Goal: Task Accomplishment & Management: Manage account settings

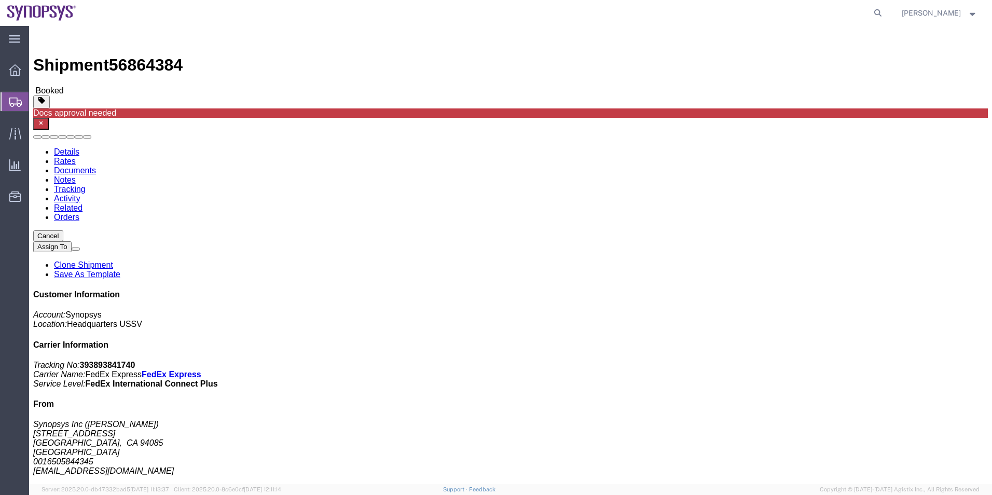
click at [0, 0] on span "Shipment Manager" at bounding box center [0, 0] width 0 height 0
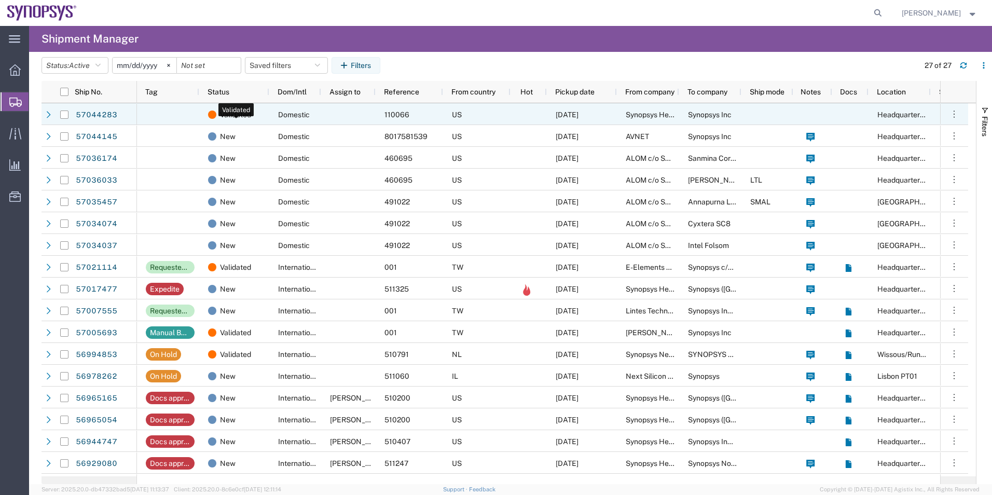
click at [257, 113] on div "Validated" at bounding box center [236, 115] width 57 height 22
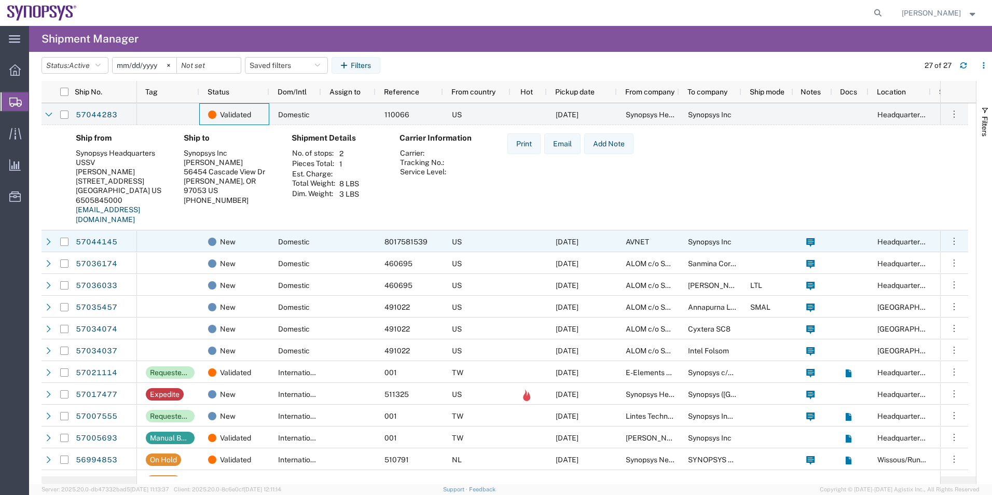
click at [176, 238] on div at bounding box center [168, 241] width 62 height 22
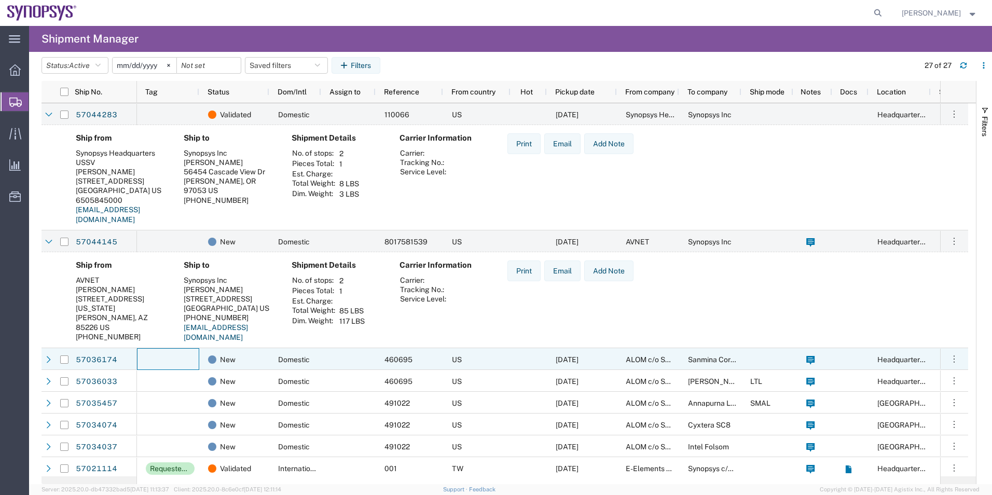
click at [179, 364] on div at bounding box center [168, 359] width 62 height 22
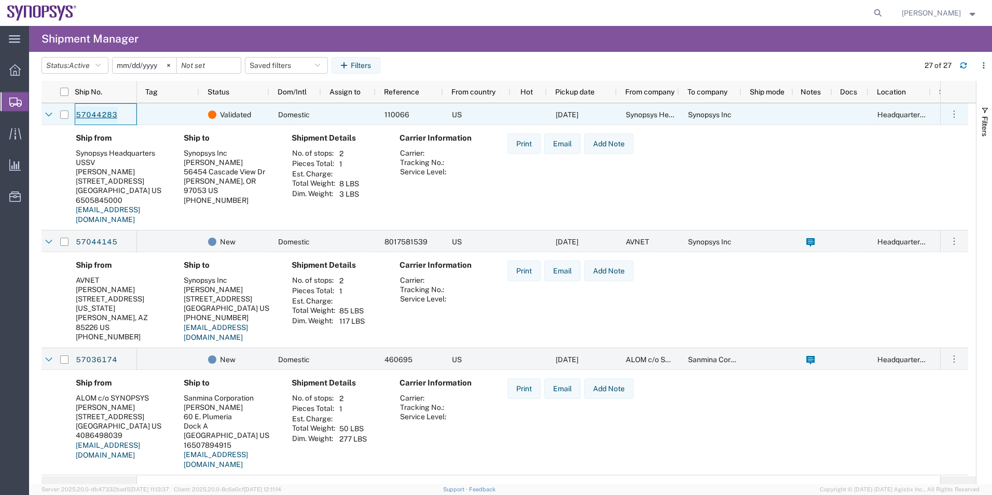
click at [89, 112] on link "57044283" at bounding box center [96, 115] width 43 height 17
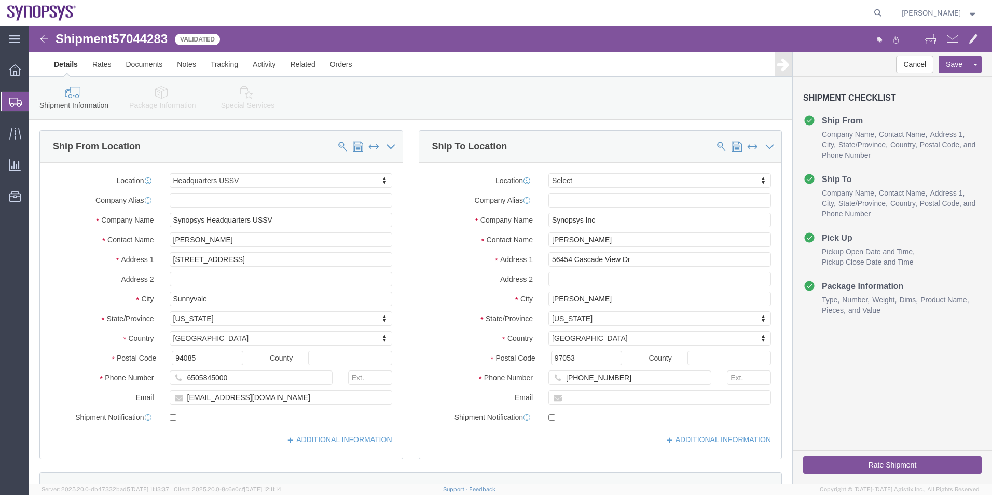
select select "63204"
select select
click icon
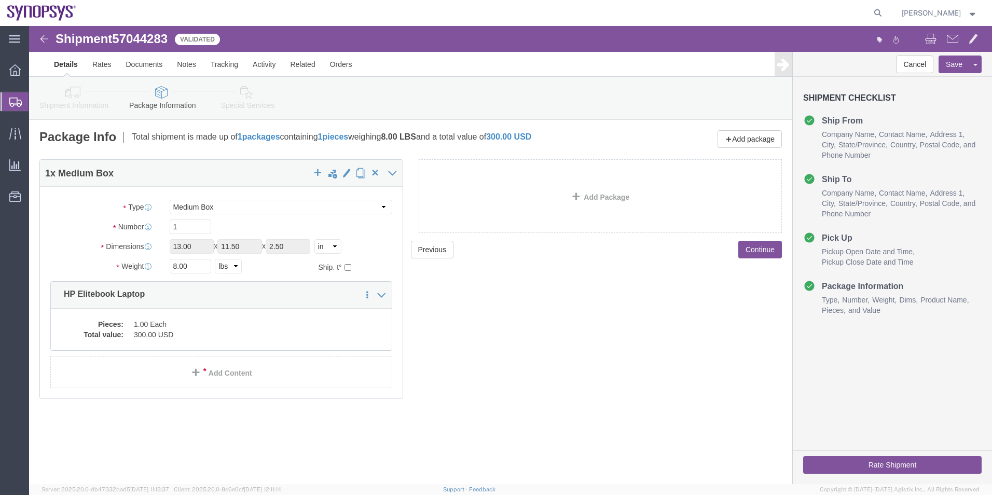
click icon
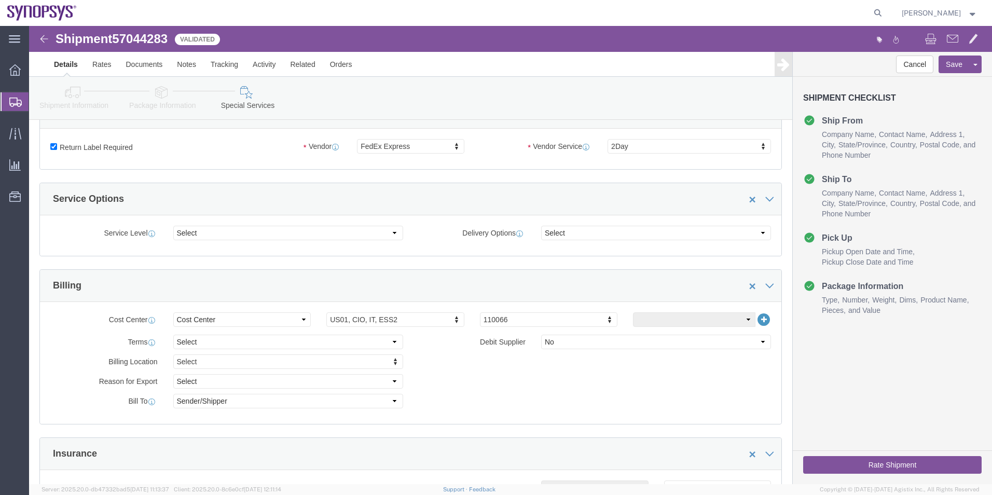
scroll to position [570, 0]
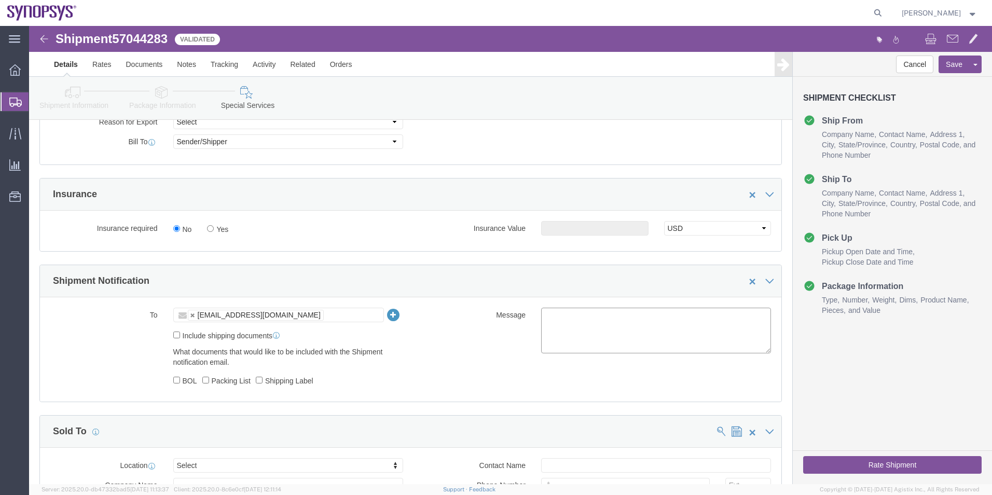
click textarea
type textarea "Please see attached. -[GEOGRAPHIC_DATA]"
click button "Save"
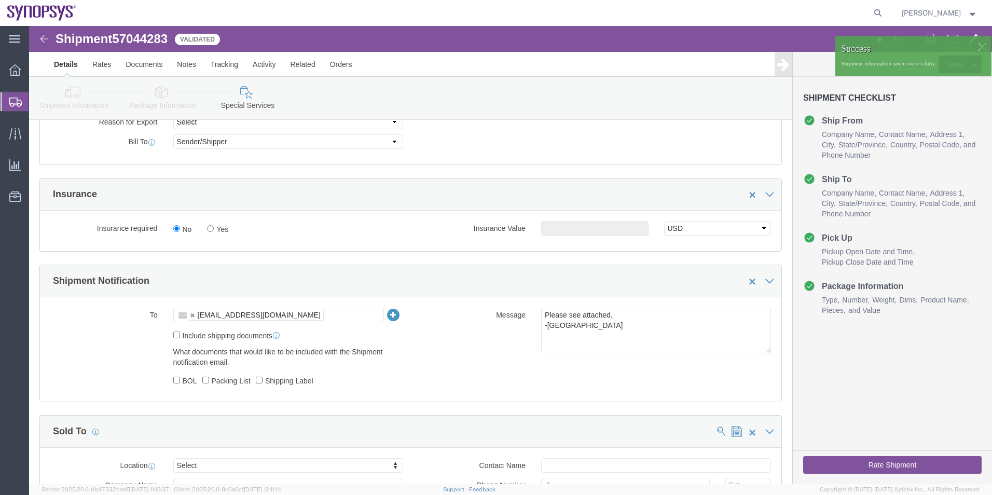
click icon
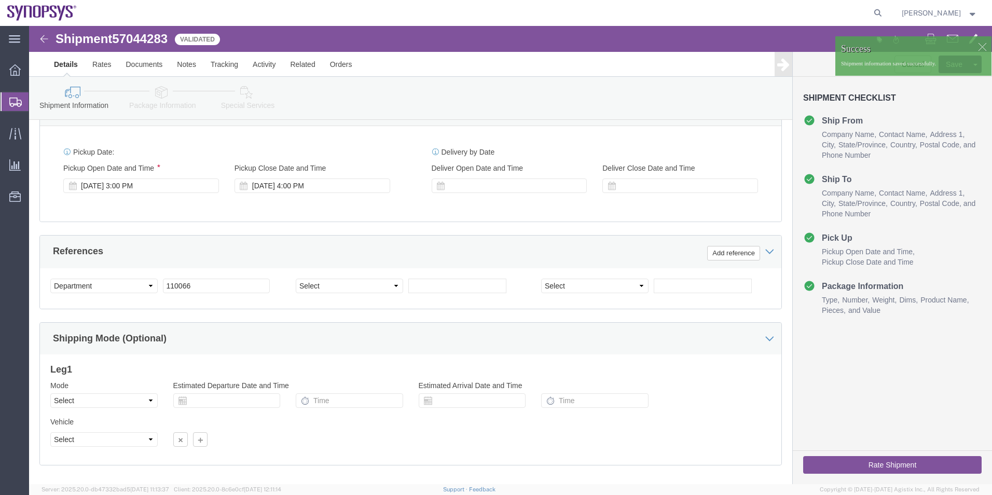
scroll to position [329, 0]
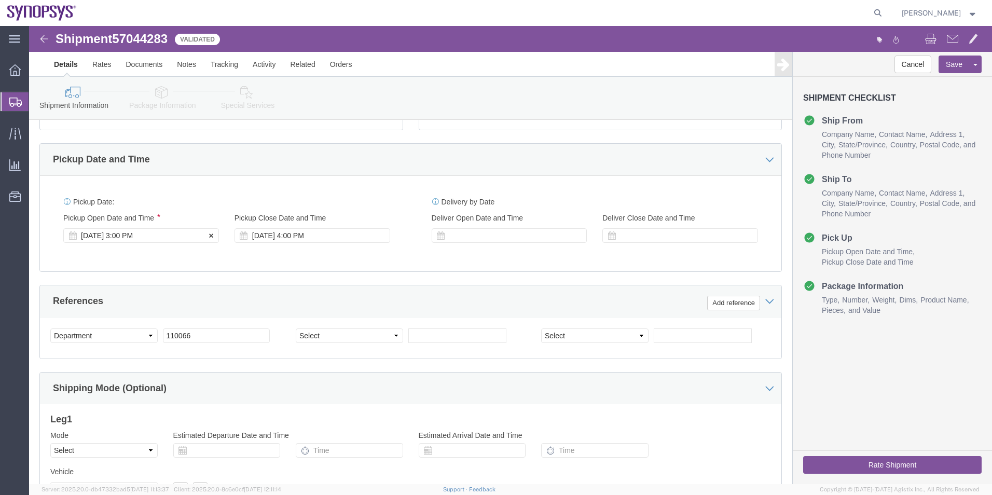
click div "[DATE] 3:00 PM"
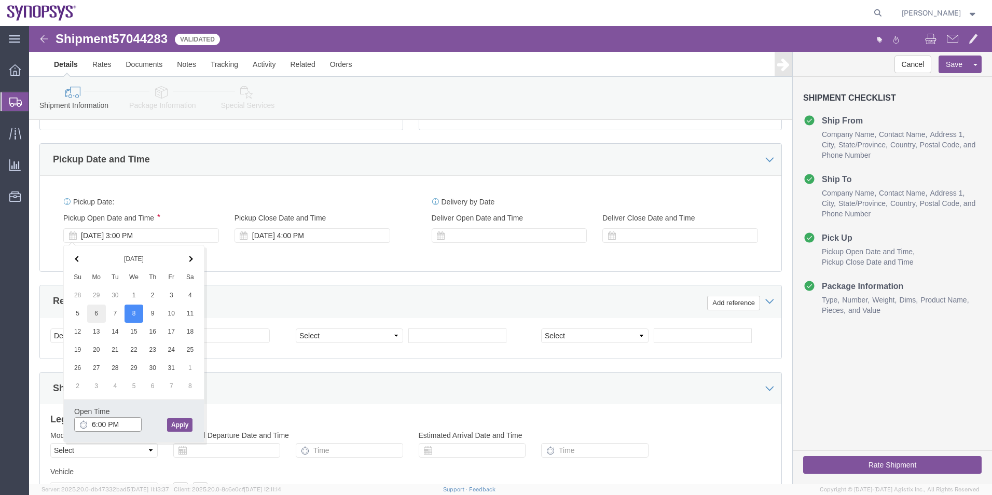
type input "6:00 PM"
click button "Apply"
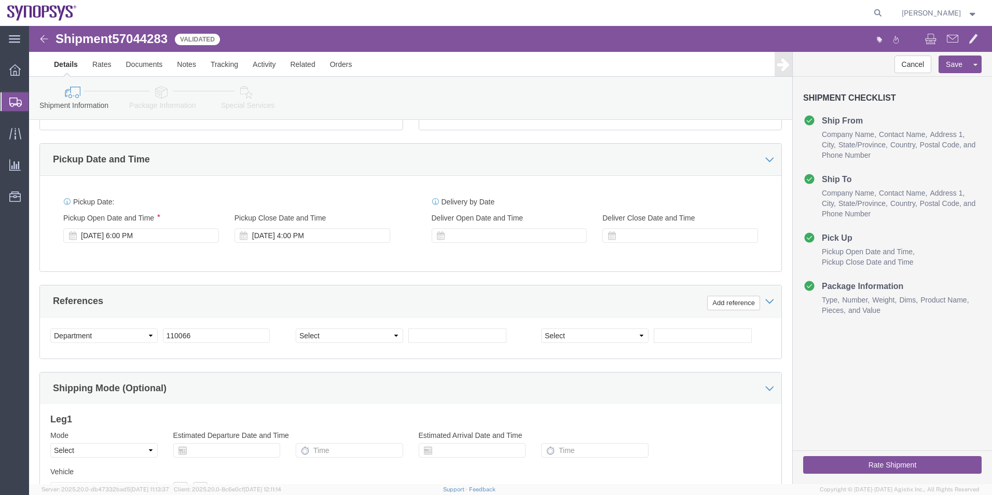
click button "Rate Shipment"
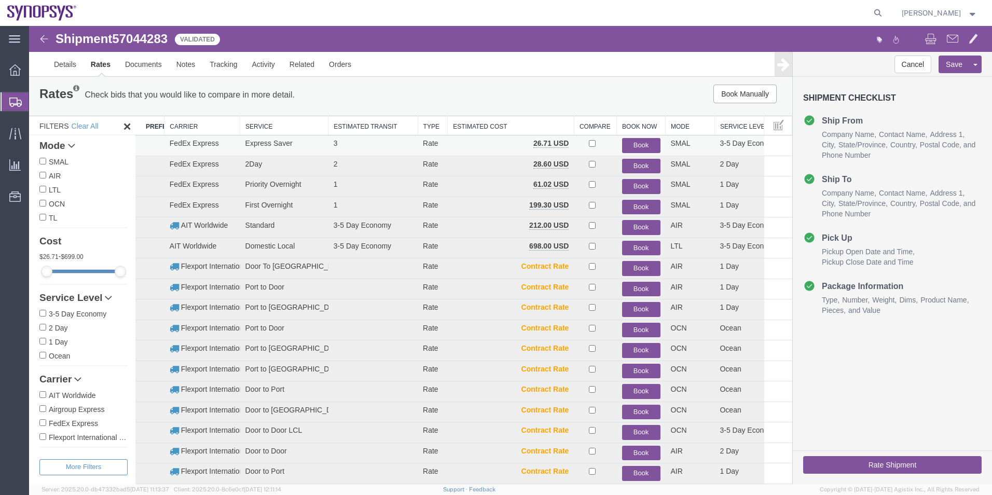
scroll to position [2, 0]
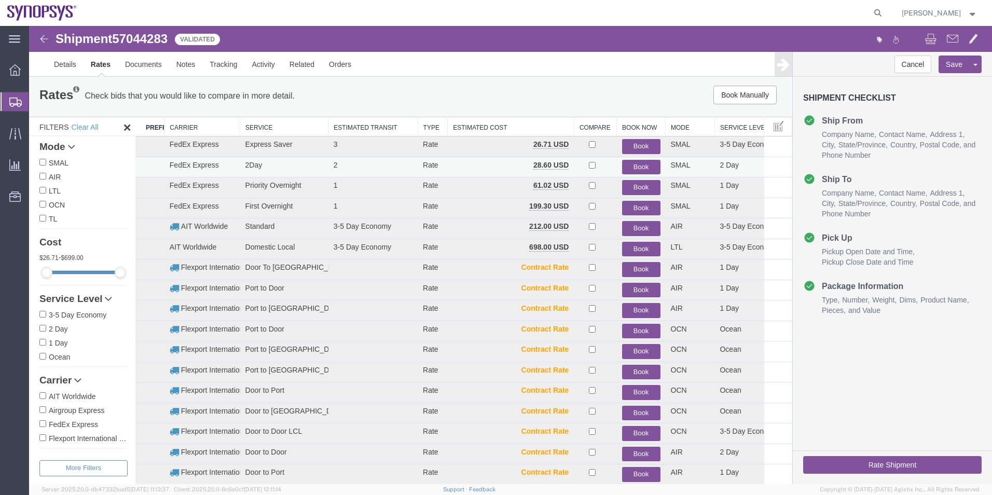
click at [644, 166] on button "Book" at bounding box center [641, 167] width 38 height 15
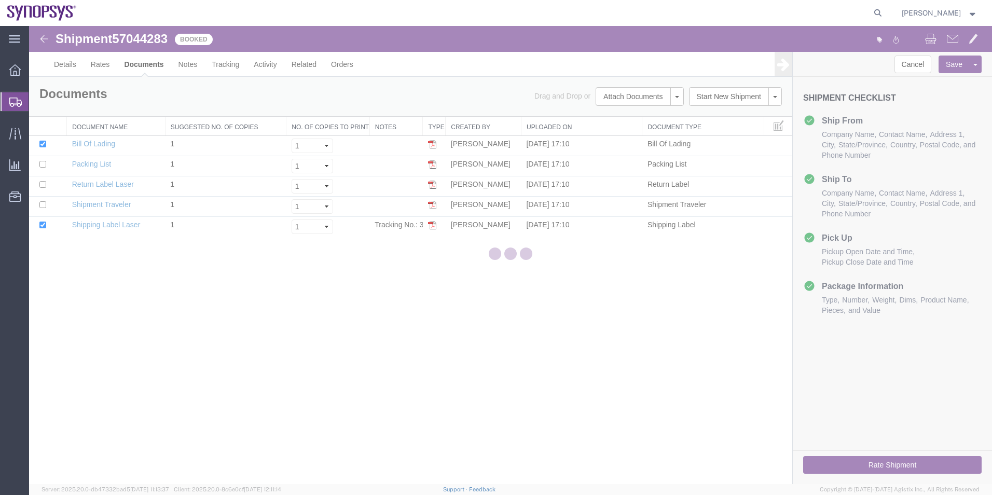
scroll to position [0, 0]
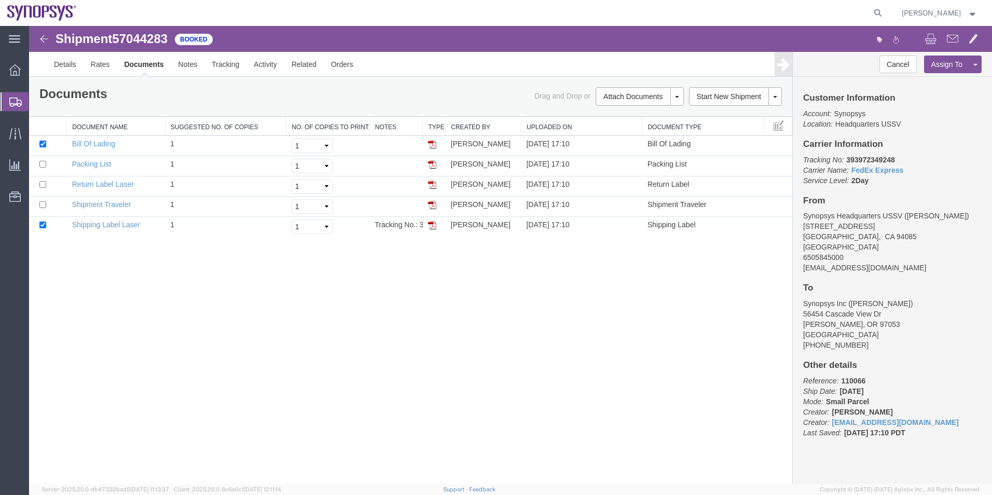
click at [0, 0] on span "Shipment Manager" at bounding box center [0, 0] width 0 height 0
